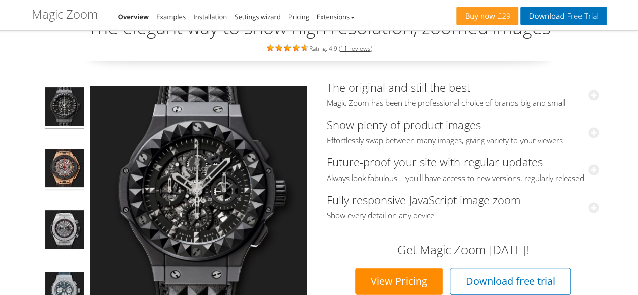
click at [62, 171] on img at bounding box center [64, 169] width 38 height 41
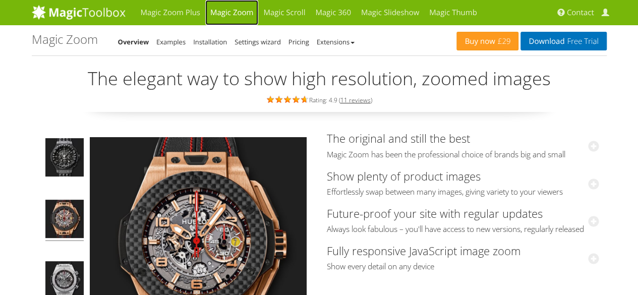
click at [229, 13] on link "Magic Zoom" at bounding box center [231, 12] width 53 height 25
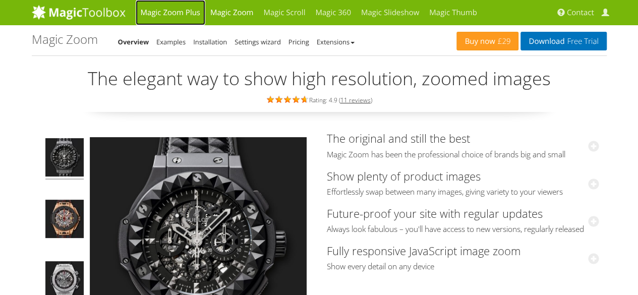
click at [179, 11] on link "Magic Zoom Plus" at bounding box center [171, 12] width 70 height 25
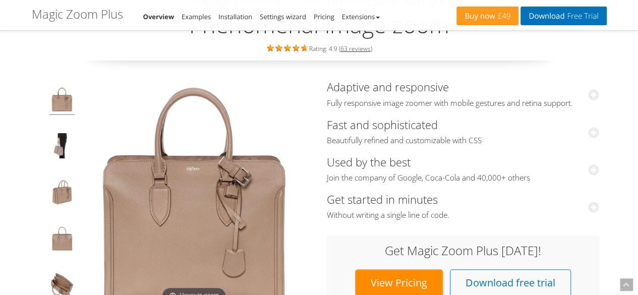
scroll to position [101, 0]
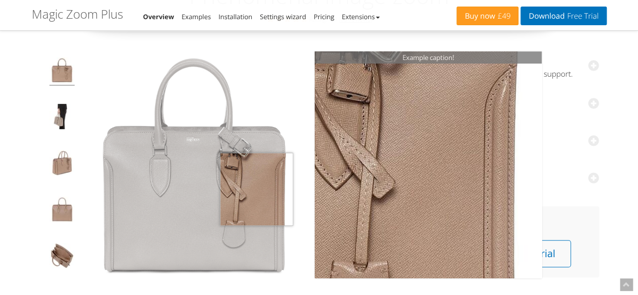
click at [256, 189] on img at bounding box center [194, 164] width 227 height 227
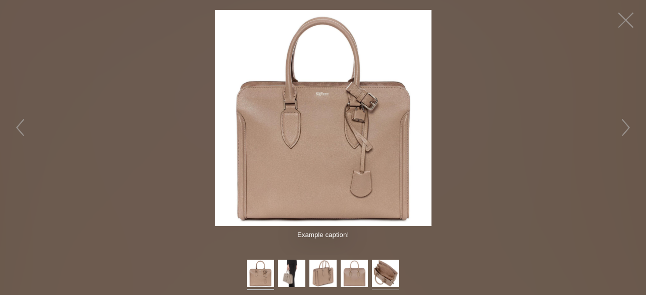
click at [379, 269] on img at bounding box center [385, 275] width 27 height 30
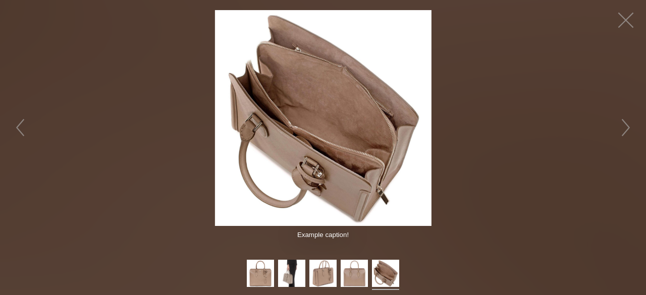
click at [328, 125] on img at bounding box center [323, 118] width 216 height 216
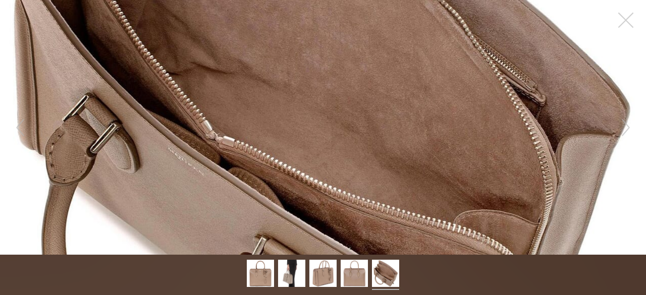
click at [328, 125] on figure "Click to expand" at bounding box center [323, 127] width 646 height 255
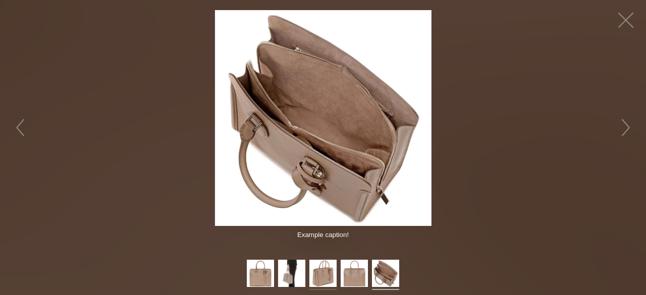
click at [317, 266] on img at bounding box center [322, 275] width 27 height 30
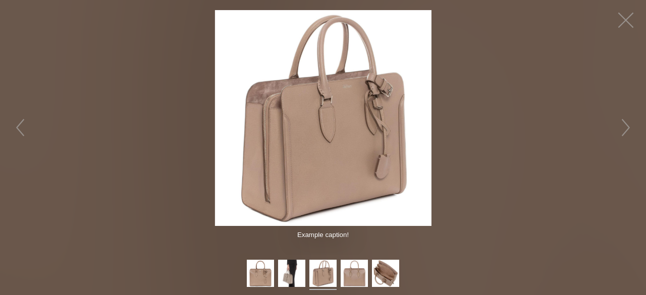
click at [322, 163] on img at bounding box center [323, 118] width 216 height 216
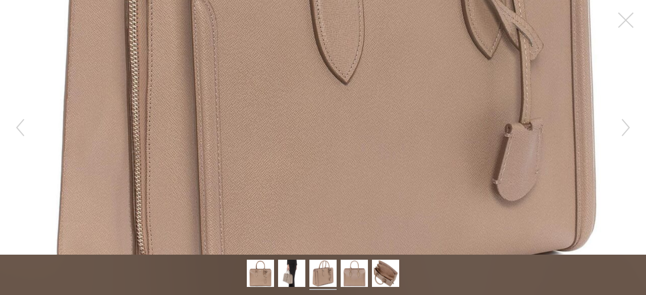
click at [322, 163] on figure "Click to expand" at bounding box center [323, 127] width 646 height 255
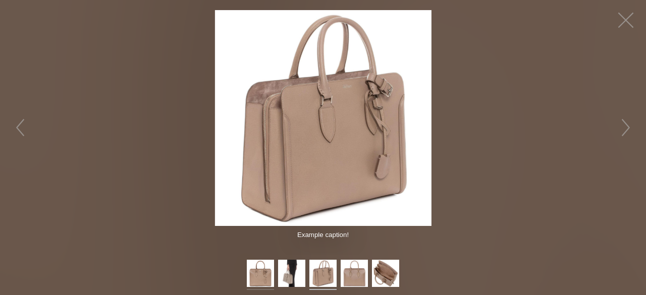
click at [261, 273] on img at bounding box center [260, 275] width 27 height 30
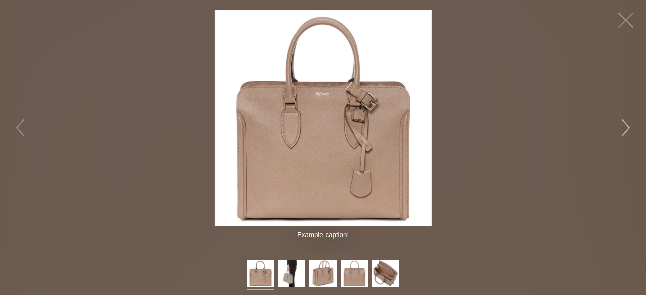
click at [627, 131] on button "button" at bounding box center [625, 127] width 30 height 30
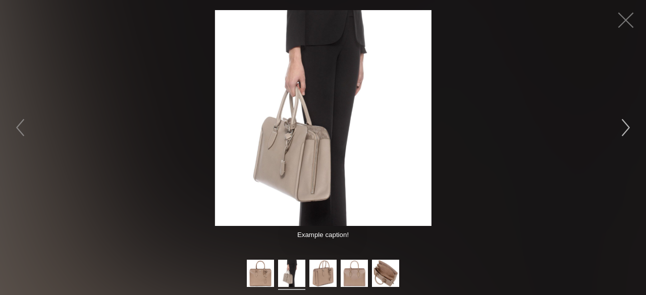
click at [627, 131] on button "button" at bounding box center [625, 127] width 30 height 30
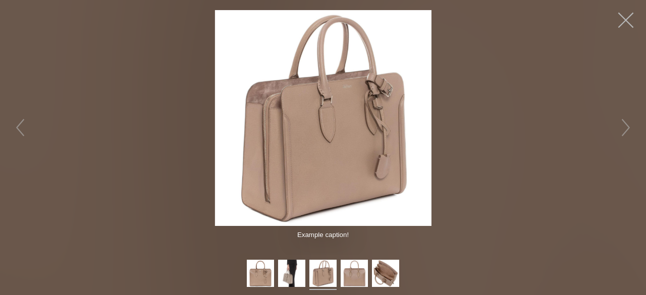
click at [622, 18] on button "button" at bounding box center [625, 20] width 30 height 30
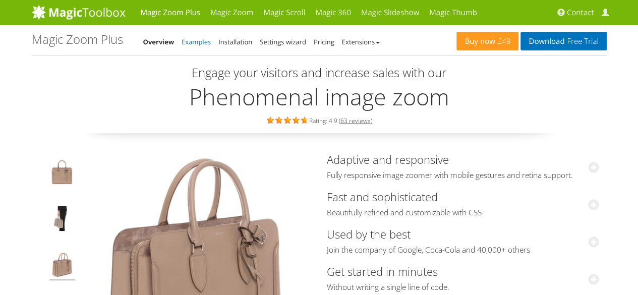
click at [203, 38] on link "Examples" at bounding box center [196, 41] width 29 height 9
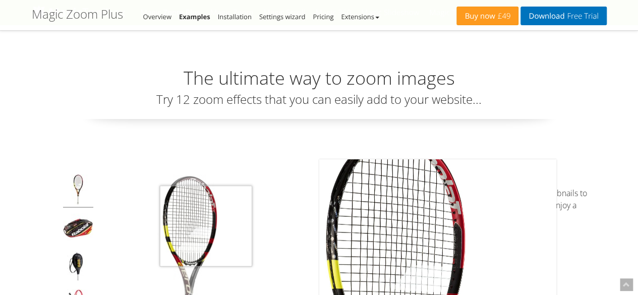
scroll to position [101, 0]
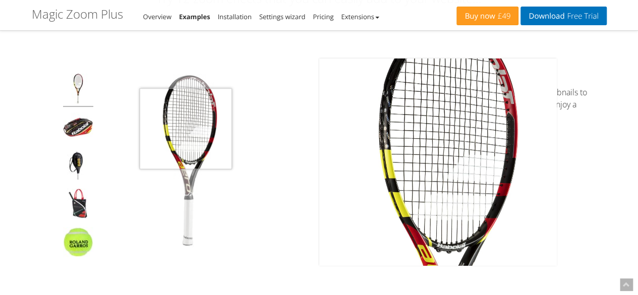
click at [186, 129] on img at bounding box center [189, 162] width 177 height 177
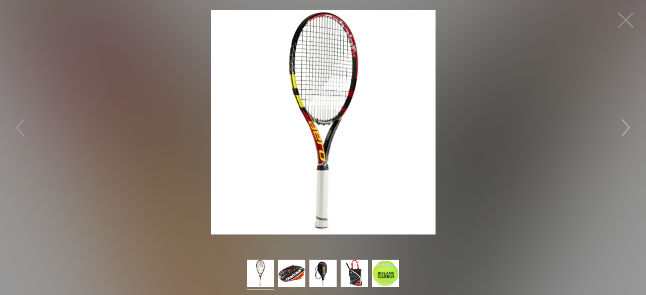
click at [618, 135] on button "button" at bounding box center [625, 127] width 30 height 30
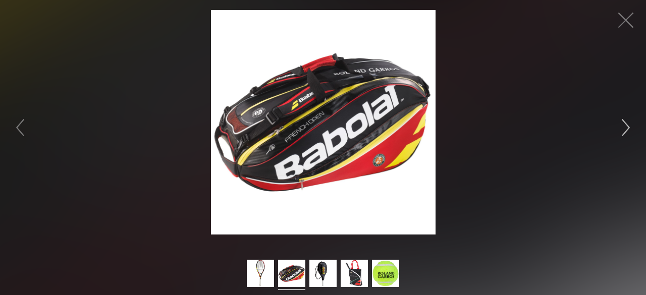
click at [618, 135] on button "button" at bounding box center [625, 127] width 30 height 30
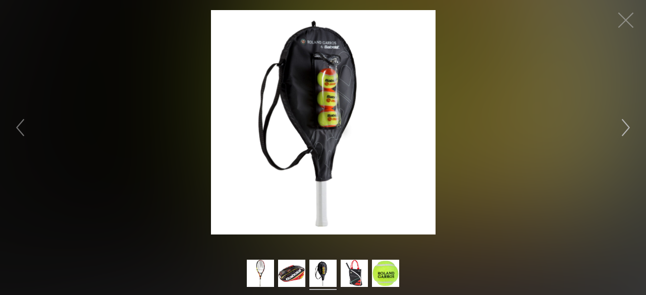
click at [618, 135] on button "button" at bounding box center [625, 127] width 30 height 30
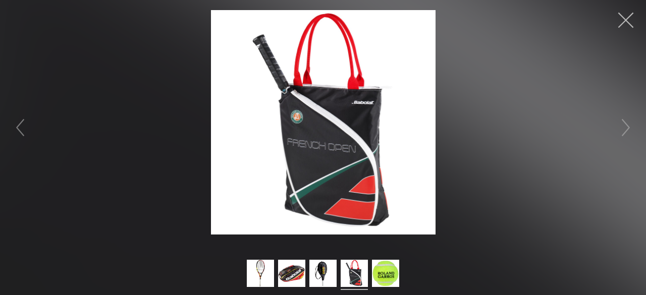
click at [626, 17] on button "button" at bounding box center [625, 20] width 30 height 30
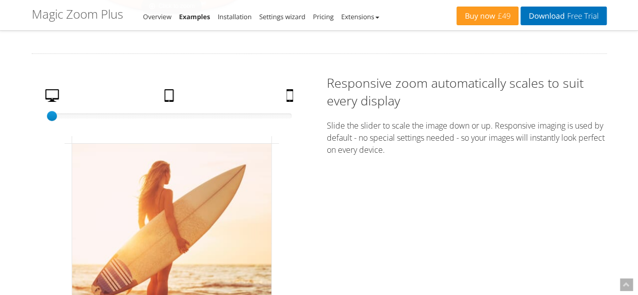
scroll to position [1715, 0]
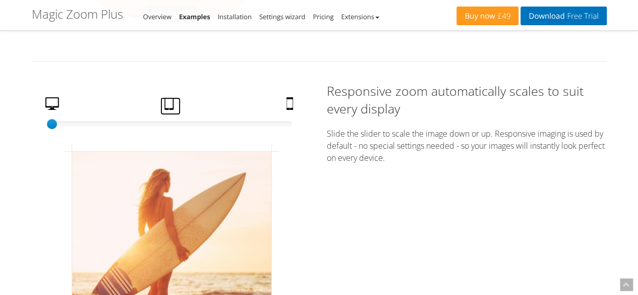
click at [167, 104] on link "Tablet" at bounding box center [170, 106] width 20 height 18
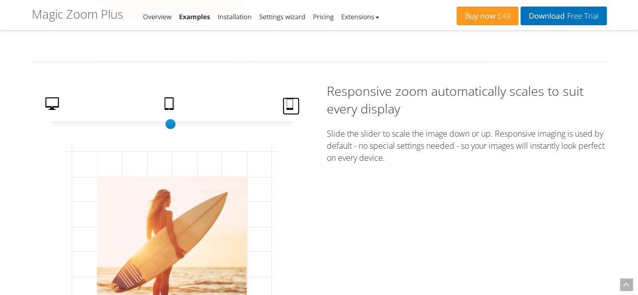
click at [286, 102] on link "Mobile" at bounding box center [290, 106] width 17 height 18
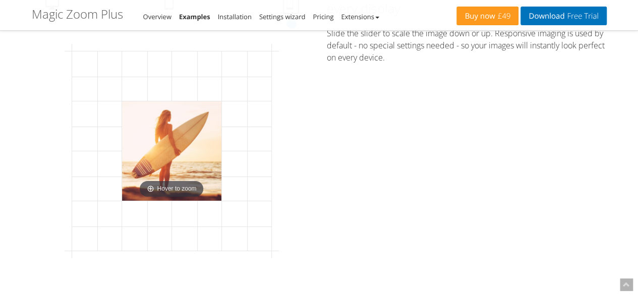
scroll to position [1816, 0]
click at [401, 112] on div "50% size 100 Desktop Tablet Mobile Click to expand Responsive zoom automaticall…" at bounding box center [319, 130] width 590 height 299
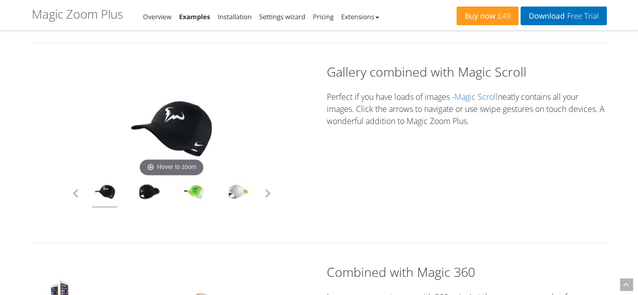
scroll to position [2522, 0]
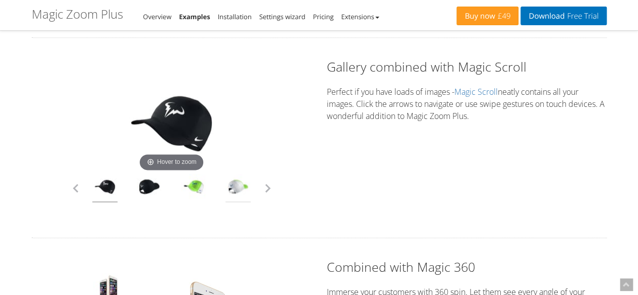
click at [231, 180] on link at bounding box center [237, 188] width 25 height 28
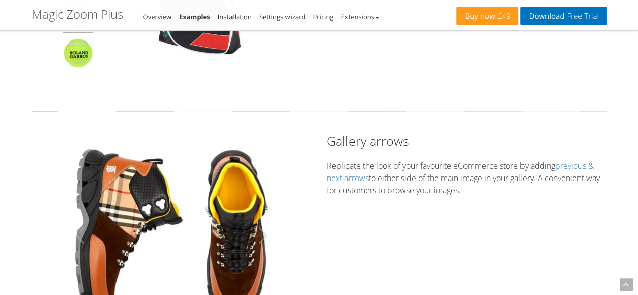
scroll to position [0, 0]
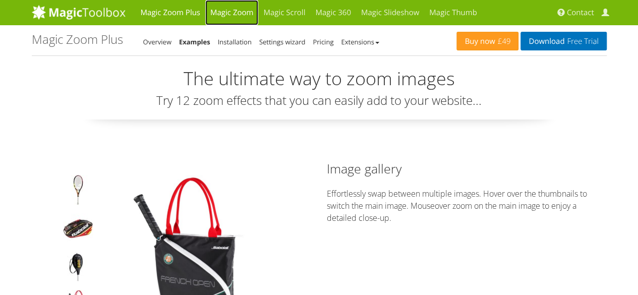
click at [244, 12] on link "Magic Zoom" at bounding box center [231, 12] width 53 height 25
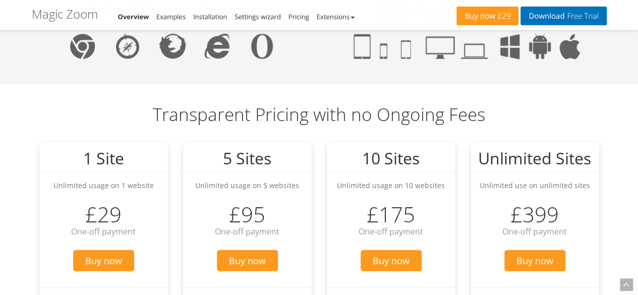
scroll to position [1282, 0]
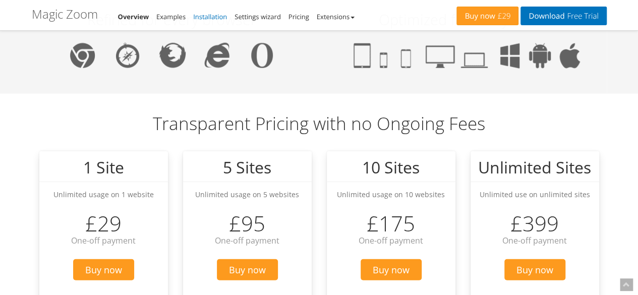
click at [213, 16] on link "Installation" at bounding box center [210, 16] width 34 height 9
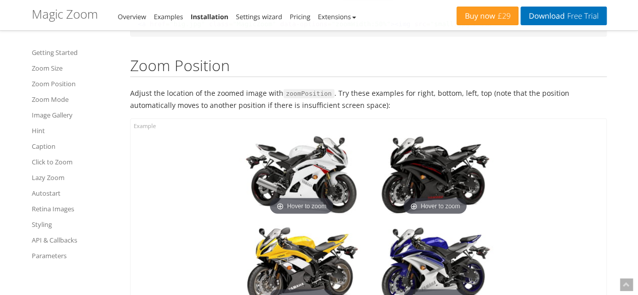
scroll to position [1311, 0]
